Goal: Task Accomplishment & Management: Use online tool/utility

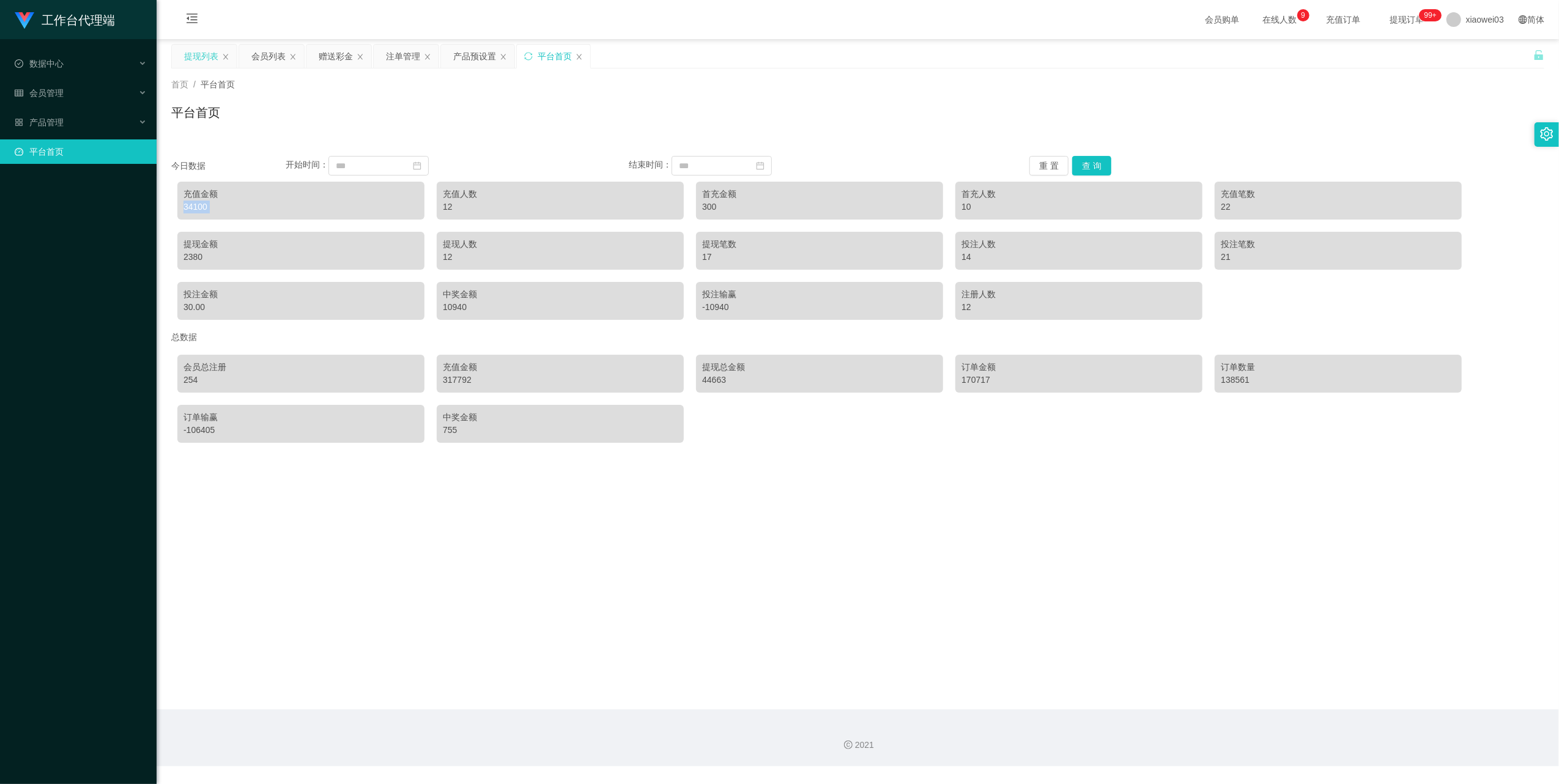
click at [194, 58] on div "提现列表" at bounding box center [201, 56] width 35 height 23
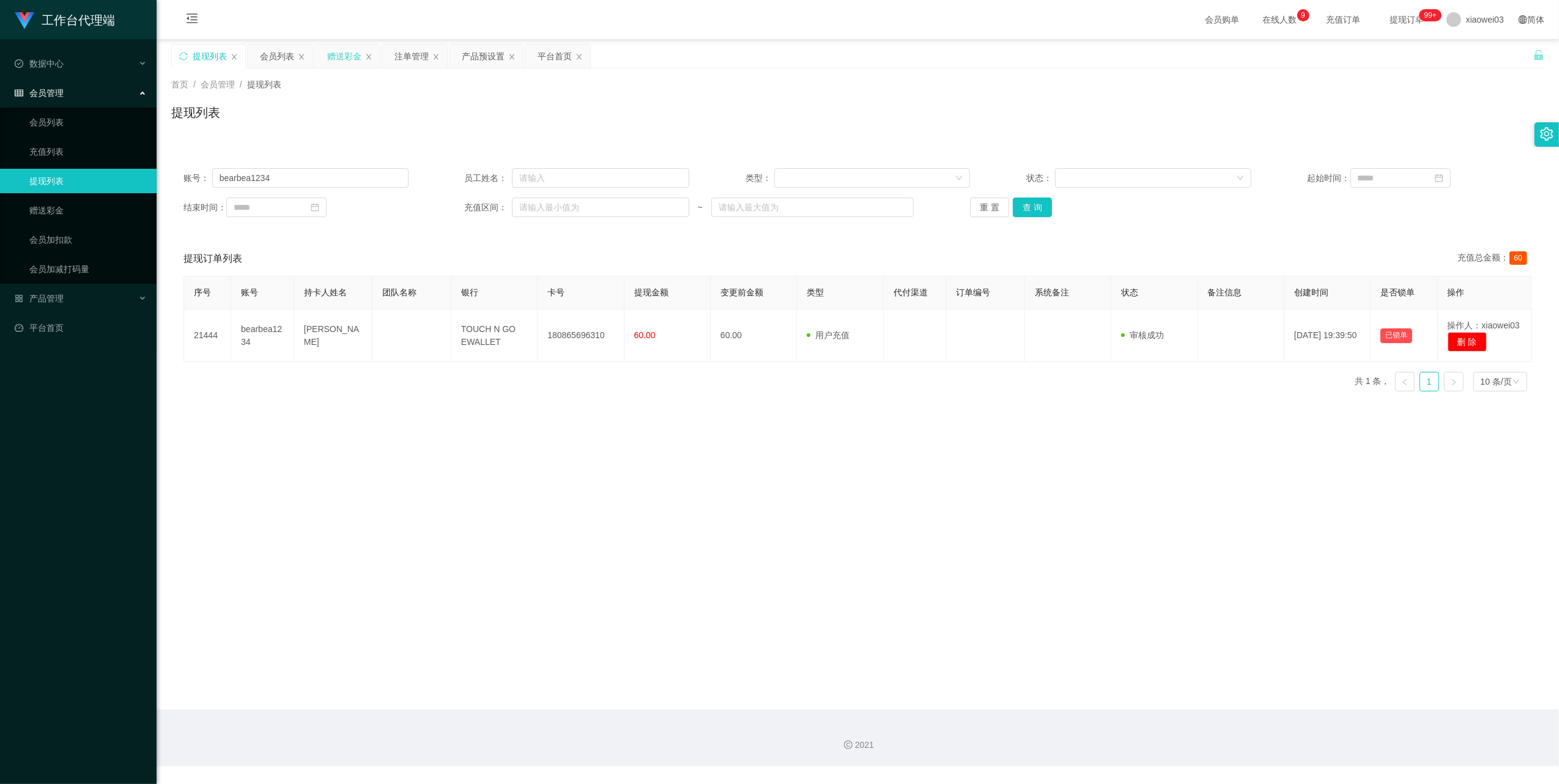
drag, startPoint x: 342, startPoint y: 56, endPoint x: 342, endPoint y: 66, distance: 10.0
click at [341, 56] on div "赠送彩金" at bounding box center [344, 56] width 35 height 23
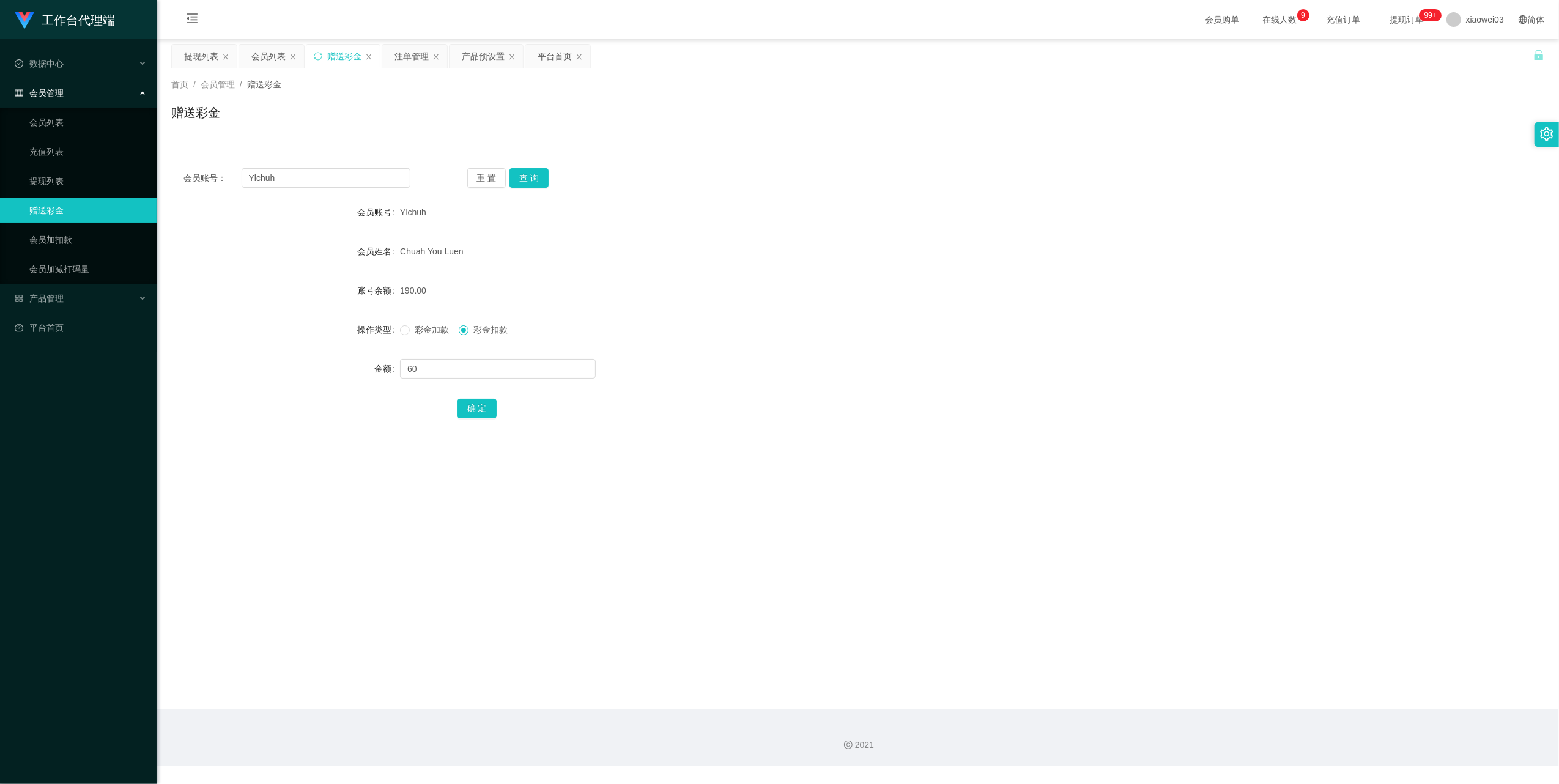
click at [331, 190] on div "会员账号： Ylchuh 重 置 查 询 会员账号 Ylchuh 会员姓名 Chuah You Luen 账号余额 190.00 操作类型 彩金加款 彩金扣款…" at bounding box center [857, 301] width 1373 height 291
click at [329, 179] on input "Ylchuh" at bounding box center [326, 178] width 168 height 19
drag, startPoint x: 329, startPoint y: 179, endPoint x: 426, endPoint y: 211, distance: 102.1
click at [329, 179] on input "Ylchuh" at bounding box center [326, 178] width 168 height 19
paste input "bearbea1234"
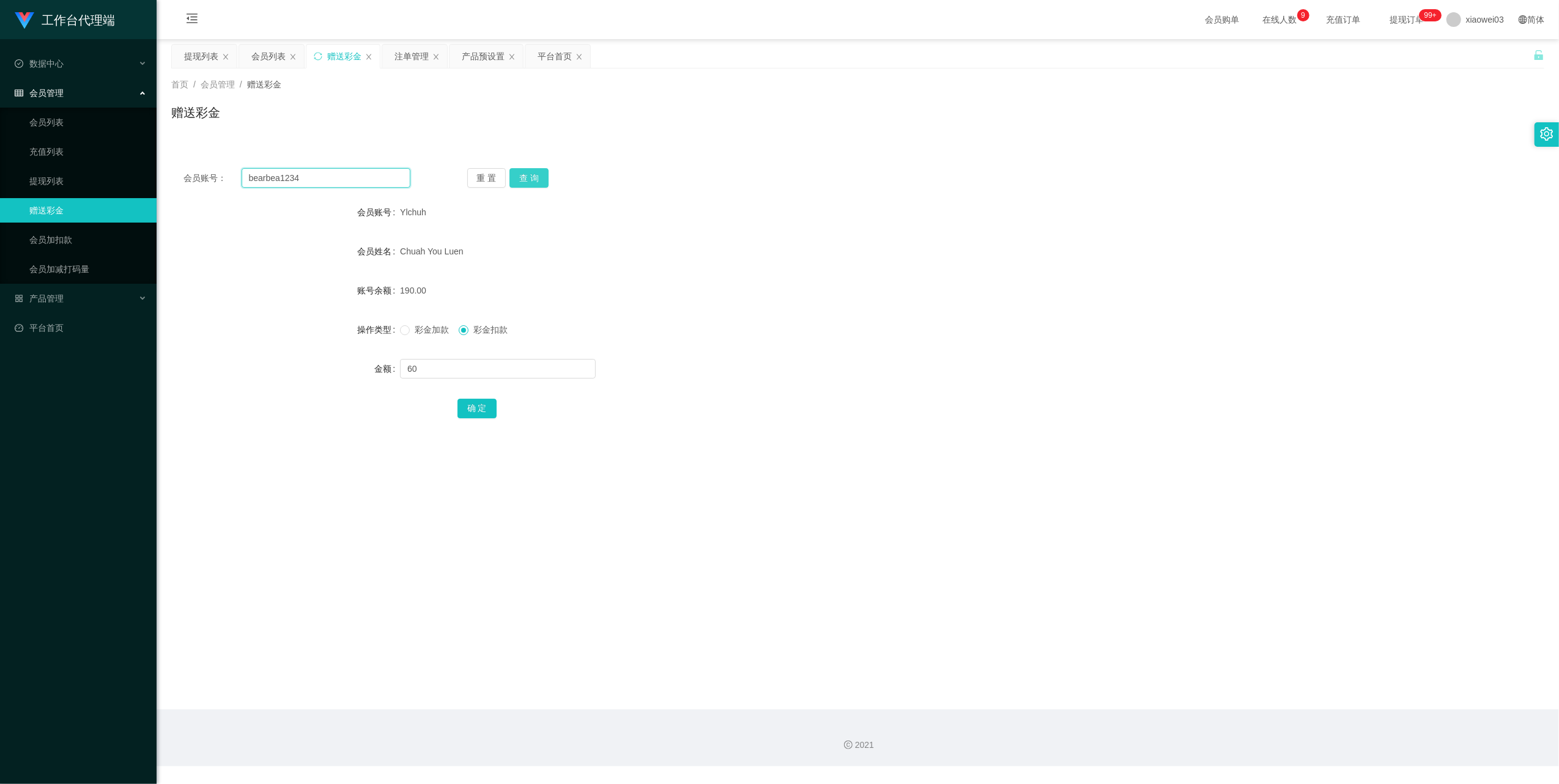
type input "bearbea1234"
click at [531, 176] on button "查 询" at bounding box center [529, 178] width 39 height 19
click at [531, 176] on div "重 置 查 询" at bounding box center [581, 178] width 227 height 19
click at [531, 176] on button "查 询" at bounding box center [529, 178] width 39 height 19
click at [409, 326] on span "彩金加款" at bounding box center [432, 329] width 44 height 10
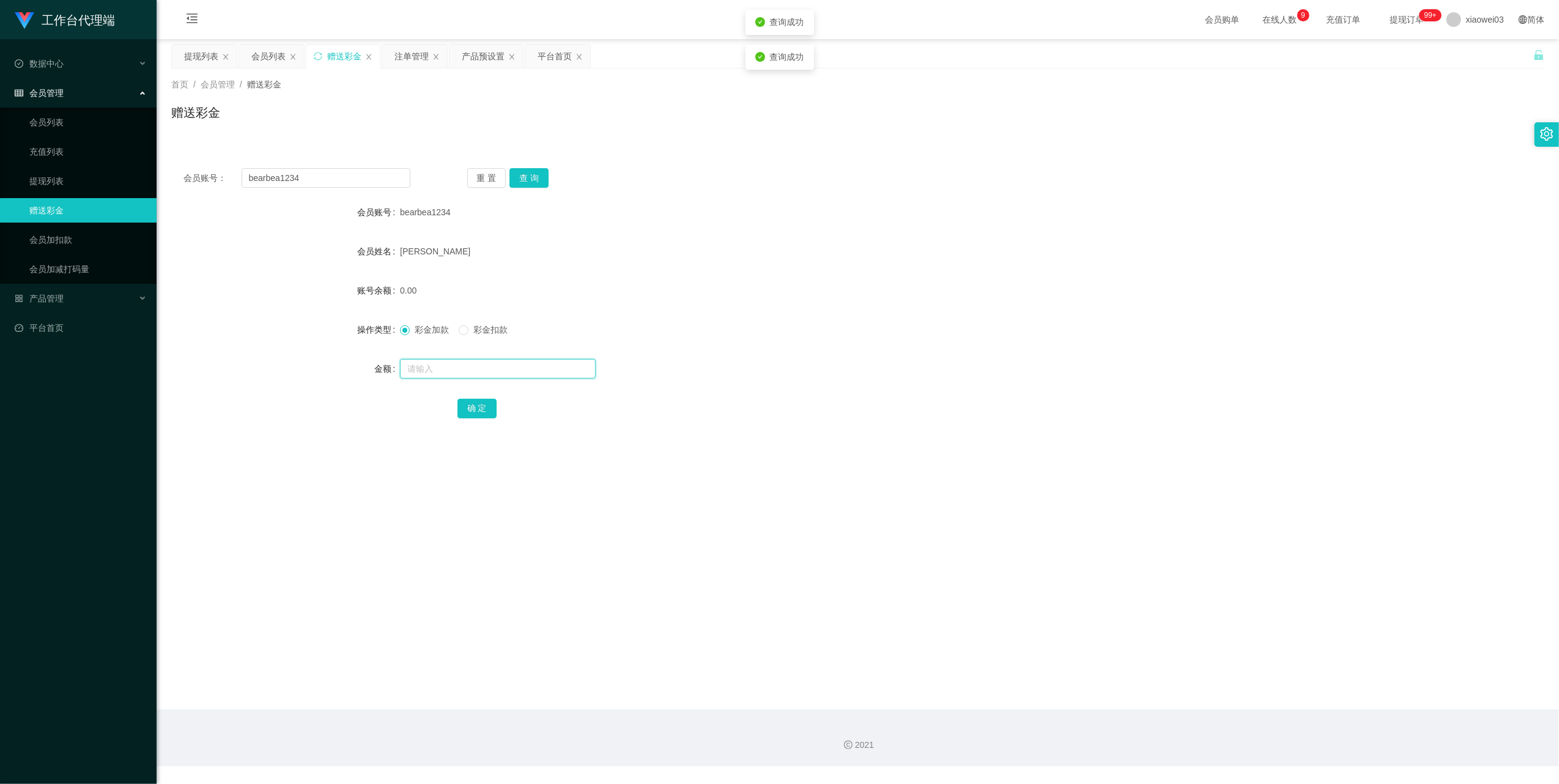
click at [445, 373] on input "text" at bounding box center [497, 369] width 196 height 19
type input "100"
click at [478, 407] on button "确 定" at bounding box center [477, 408] width 39 height 19
